Goal: Obtain resource: Obtain resource

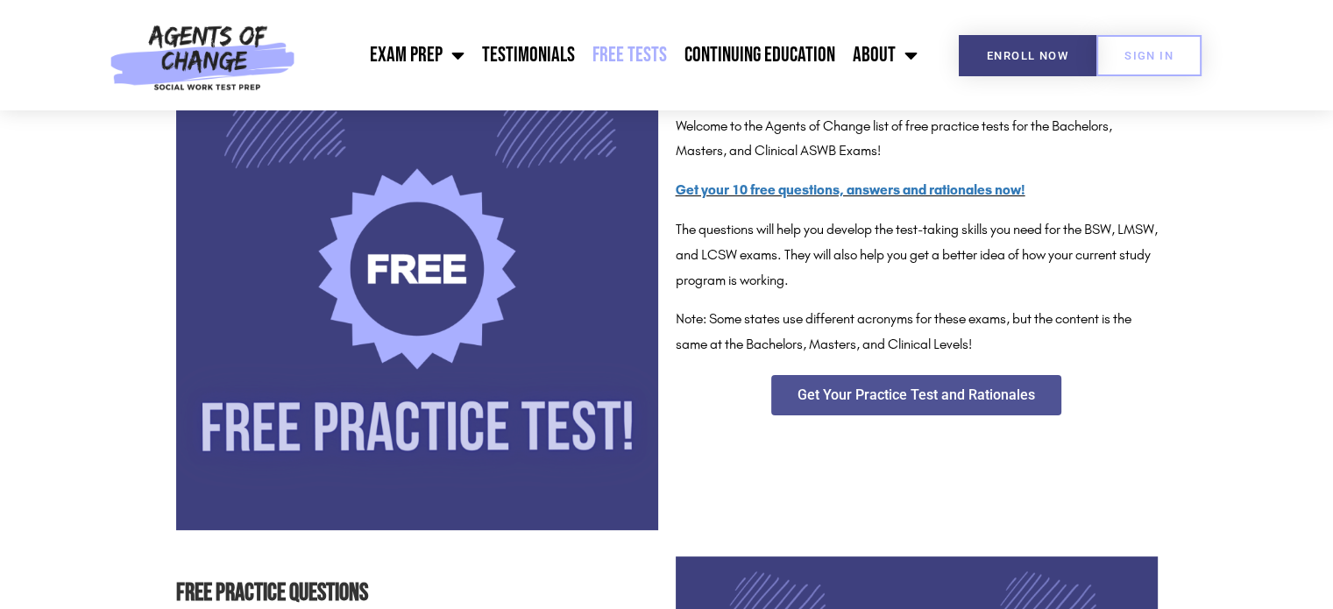
scroll to position [351, 0]
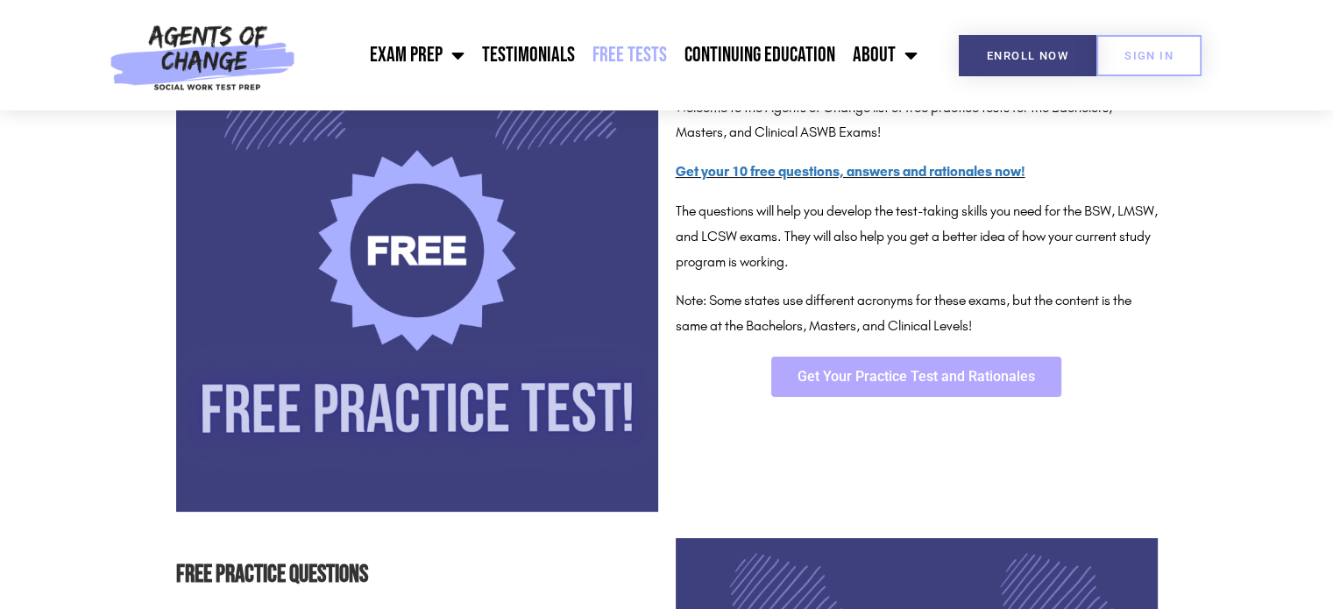
click at [992, 390] on link "Get Your Practice Test and Rationales" at bounding box center [916, 377] width 290 height 40
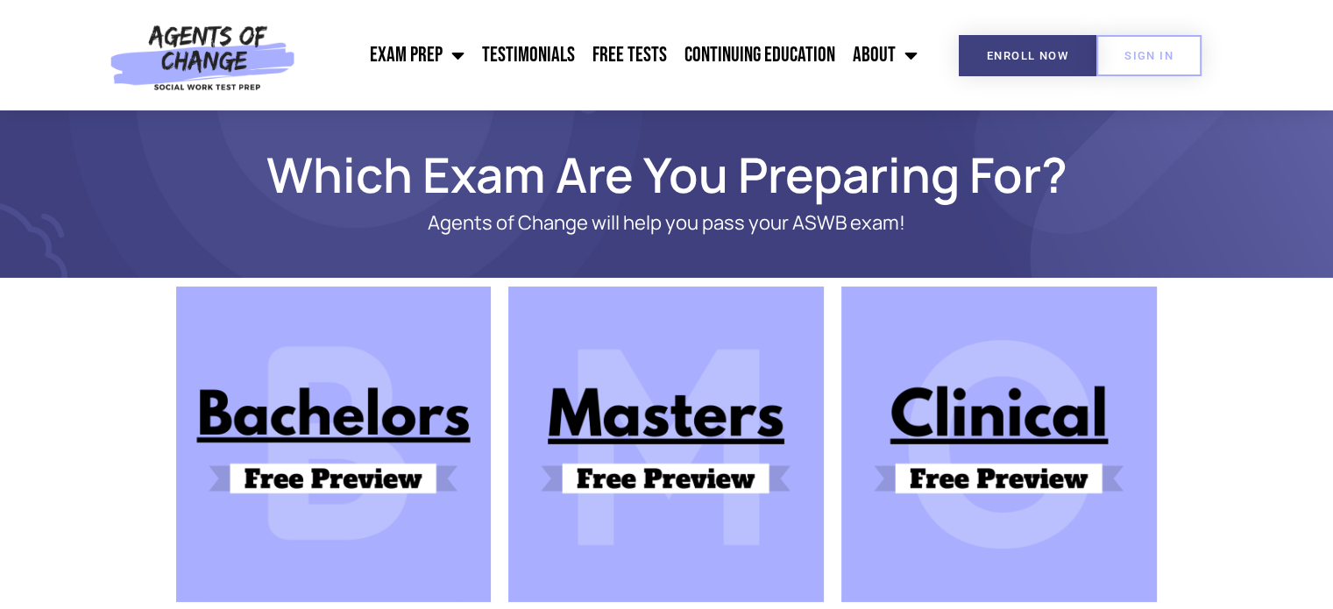
scroll to position [175, 0]
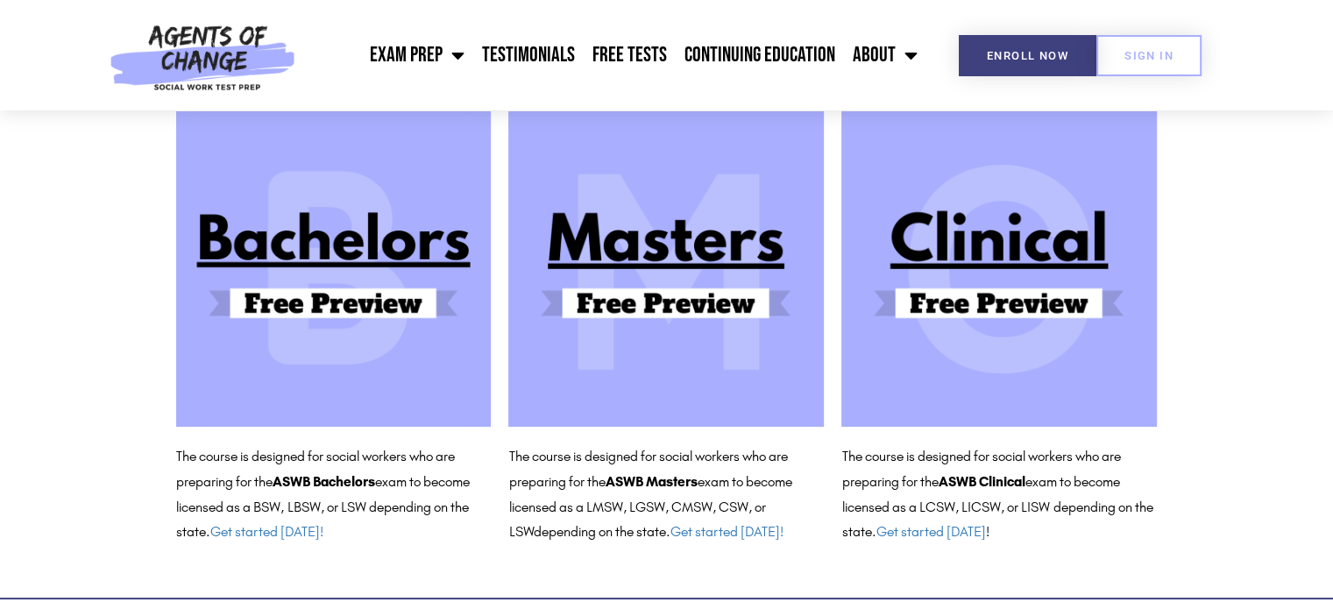
click at [704, 261] on img at bounding box center [666, 269] width 316 height 316
